Goal: Information Seeking & Learning: Learn about a topic

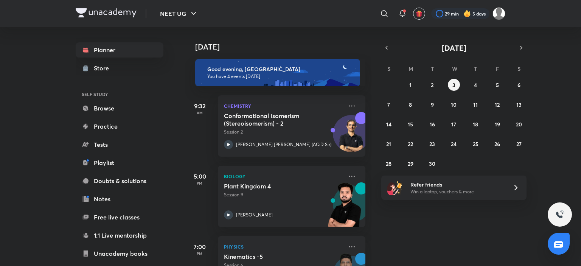
scroll to position [113, 0]
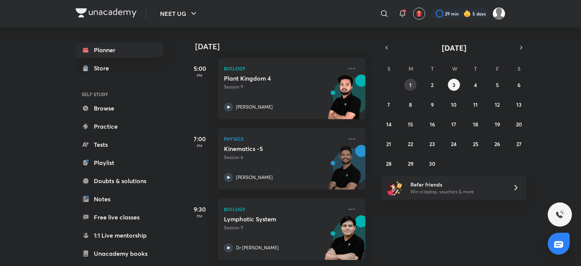
click at [414, 83] on button "1" at bounding box center [410, 85] width 12 height 12
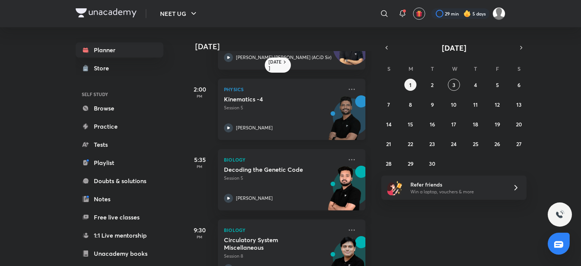
scroll to position [41, 0]
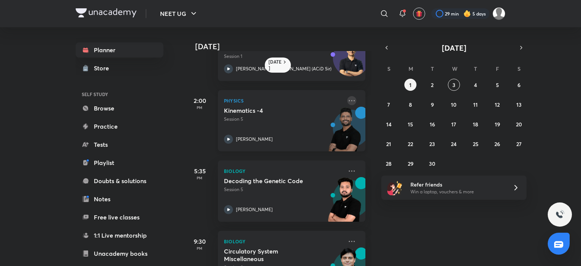
click at [347, 99] on icon at bounding box center [351, 100] width 9 height 9
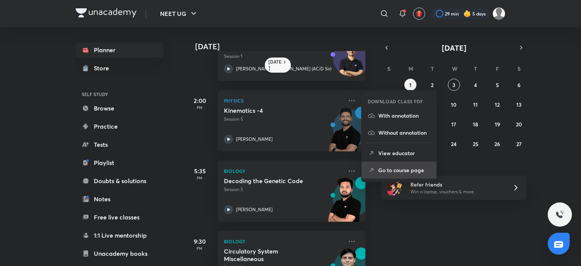
click at [389, 176] on li "Go to course page" at bounding box center [398, 169] width 75 height 17
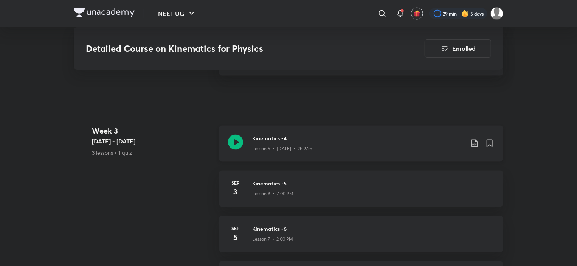
scroll to position [607, 0]
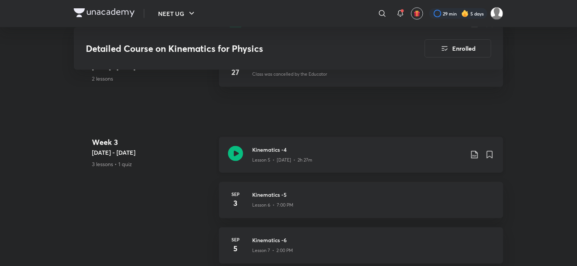
click at [473, 151] on icon at bounding box center [474, 155] width 6 height 8
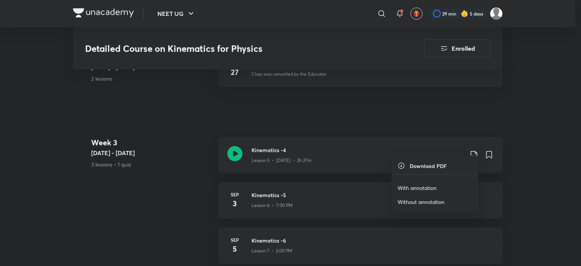
click at [421, 189] on p "With annotation" at bounding box center [416, 188] width 39 height 8
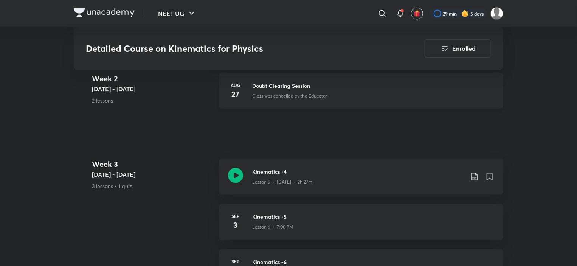
scroll to position [636, 0]
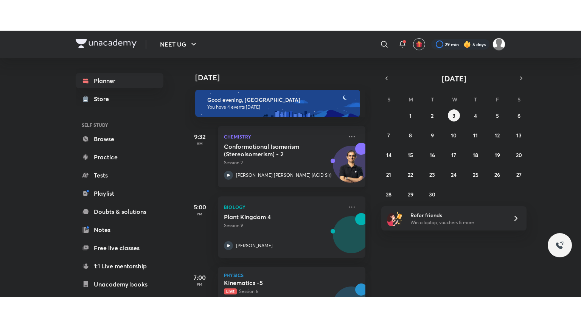
scroll to position [113, 0]
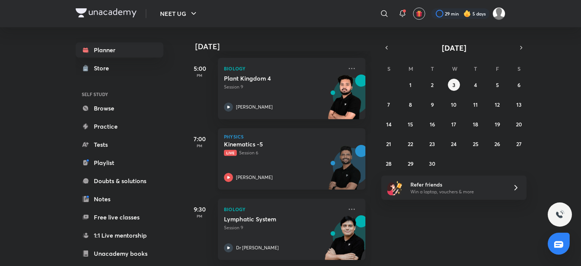
click at [245, 173] on div "[PERSON_NAME]" at bounding box center [283, 177] width 119 height 9
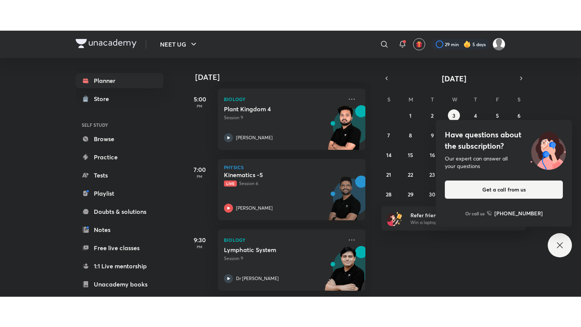
scroll to position [53, 0]
